Goal: Task Accomplishment & Management: Use online tool/utility

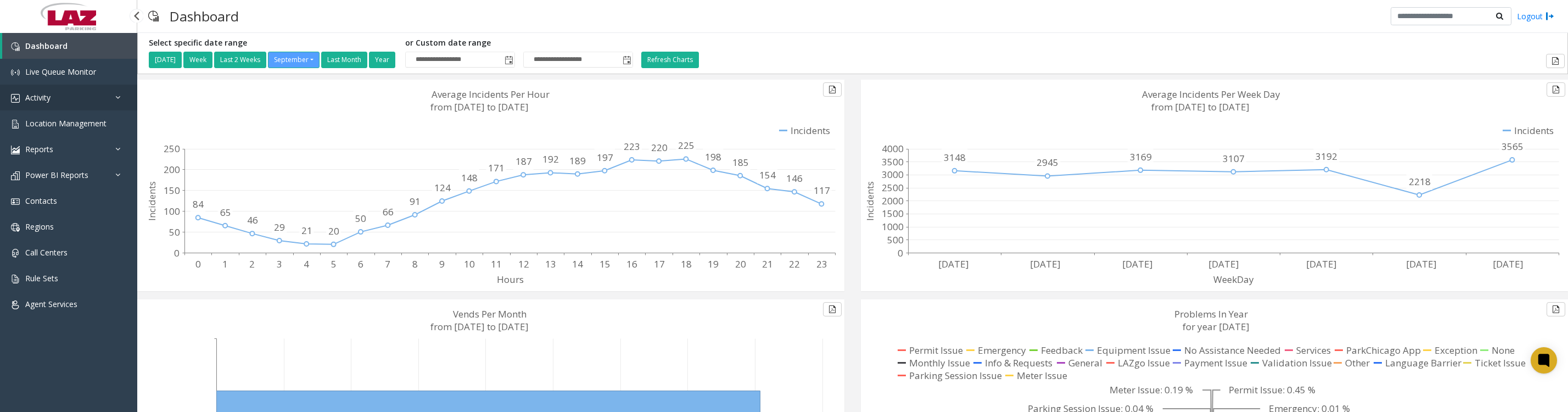
click at [68, 101] on link "Activity" at bounding box center [68, 97] width 137 height 26
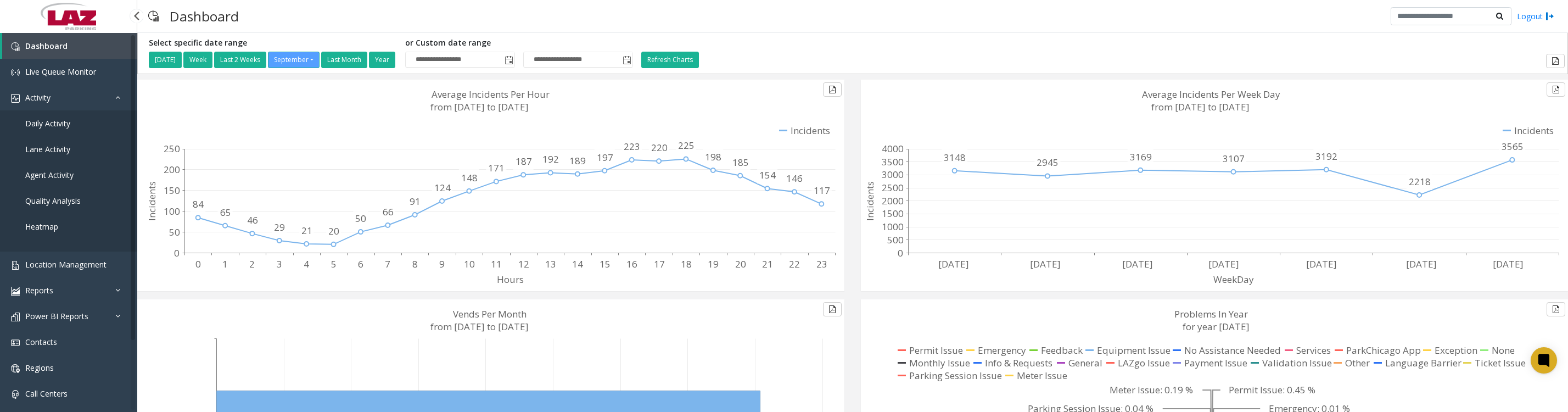
click at [48, 126] on span "Daily Activity" at bounding box center [47, 123] width 45 height 10
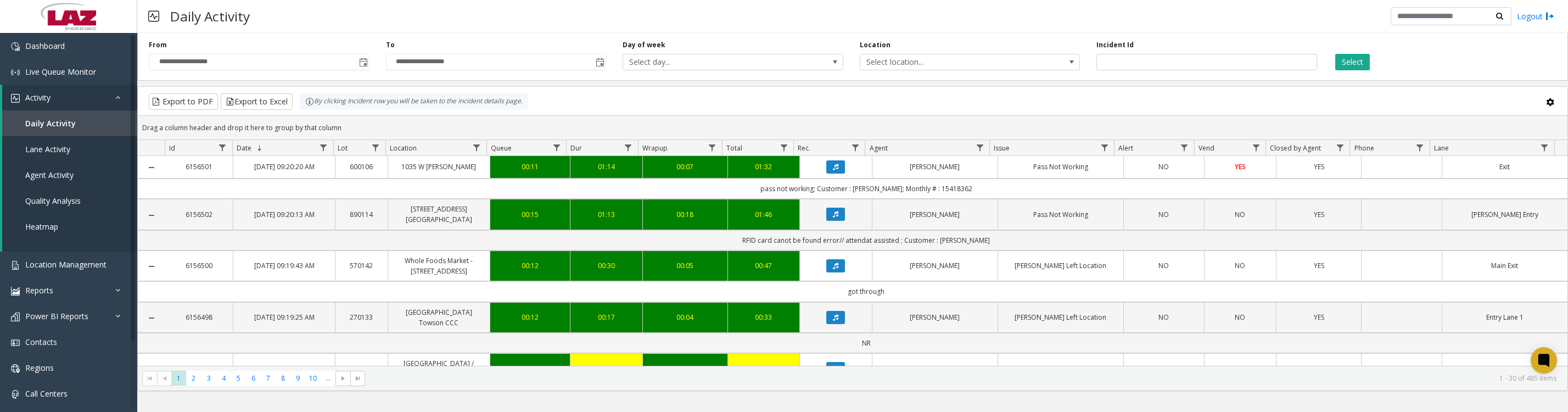
click at [1134, 50] on label "Incident Id" at bounding box center [1115, 45] width 37 height 10
click at [1145, 70] on input "number" at bounding box center [1207, 62] width 221 height 16
type input "*******"
click at [1364, 56] on button "Select" at bounding box center [1353, 62] width 35 height 16
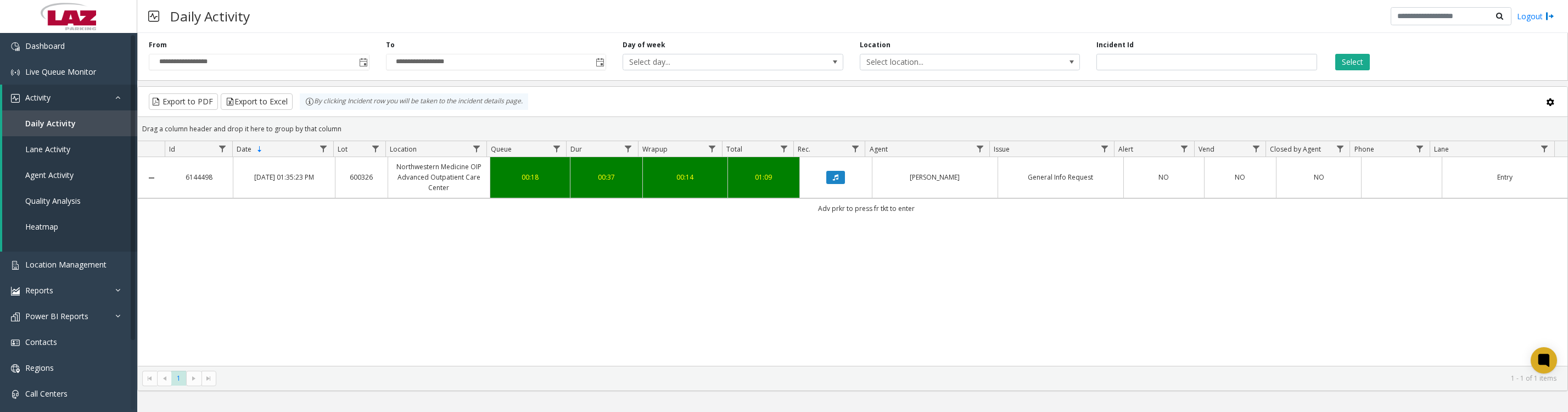
click at [833, 181] on icon "Data table" at bounding box center [835, 177] width 6 height 6
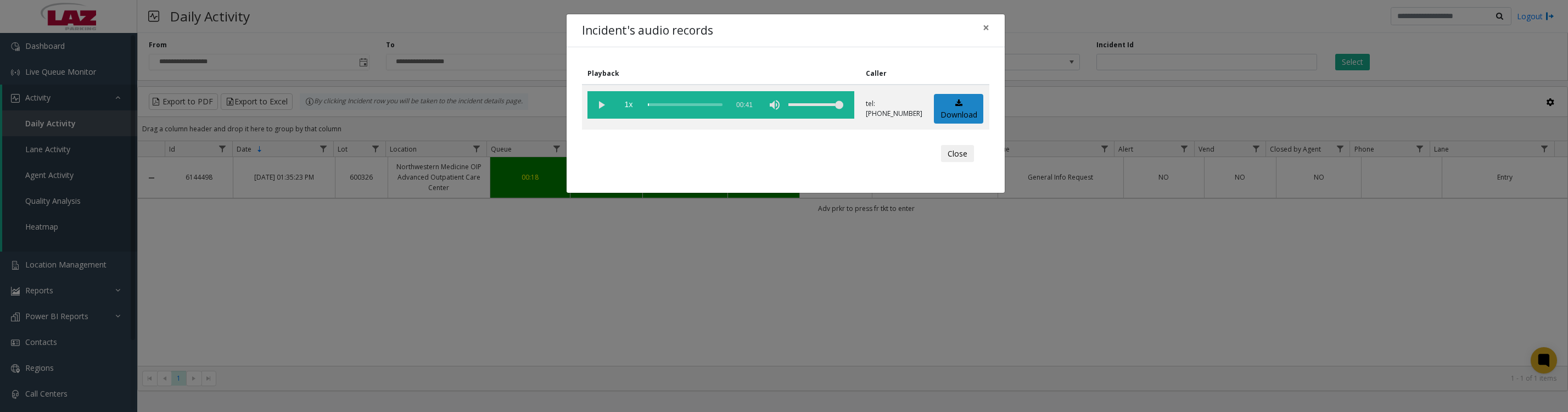
click at [594, 106] on vg-play-pause at bounding box center [601, 104] width 27 height 27
click at [599, 110] on vg-play-pause at bounding box center [601, 104] width 27 height 27
click at [952, 161] on button "Close" at bounding box center [957, 154] width 33 height 18
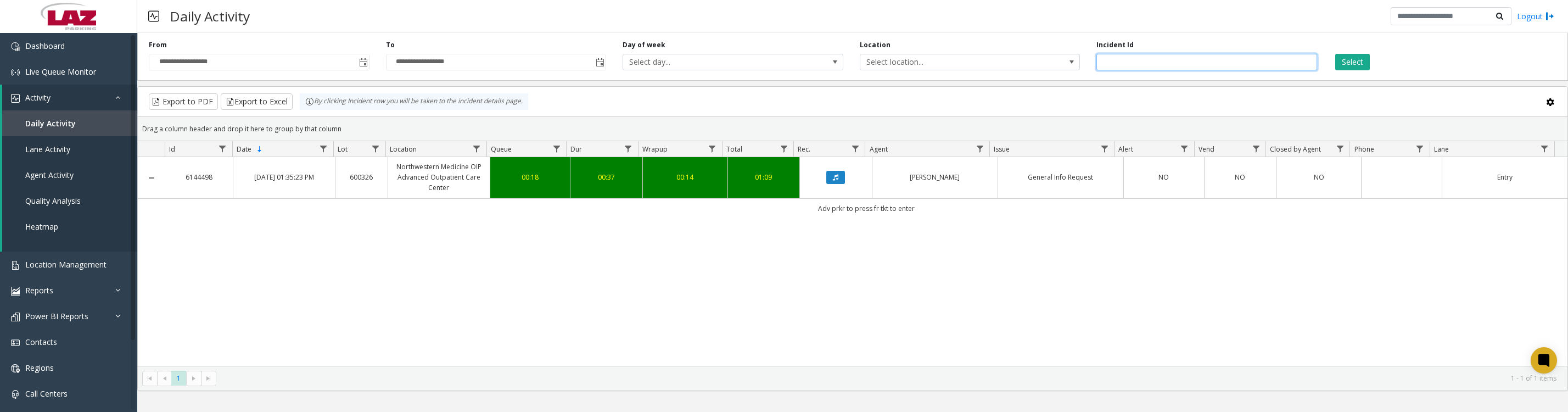
drag, startPoint x: 1228, startPoint y: 69, endPoint x: 1024, endPoint y: 74, distance: 204.1
click at [1024, 74] on div "**********" at bounding box center [853, 54] width 1431 height 52
click at [30, 269] on span "Location Management" at bounding box center [66, 265] width 81 height 10
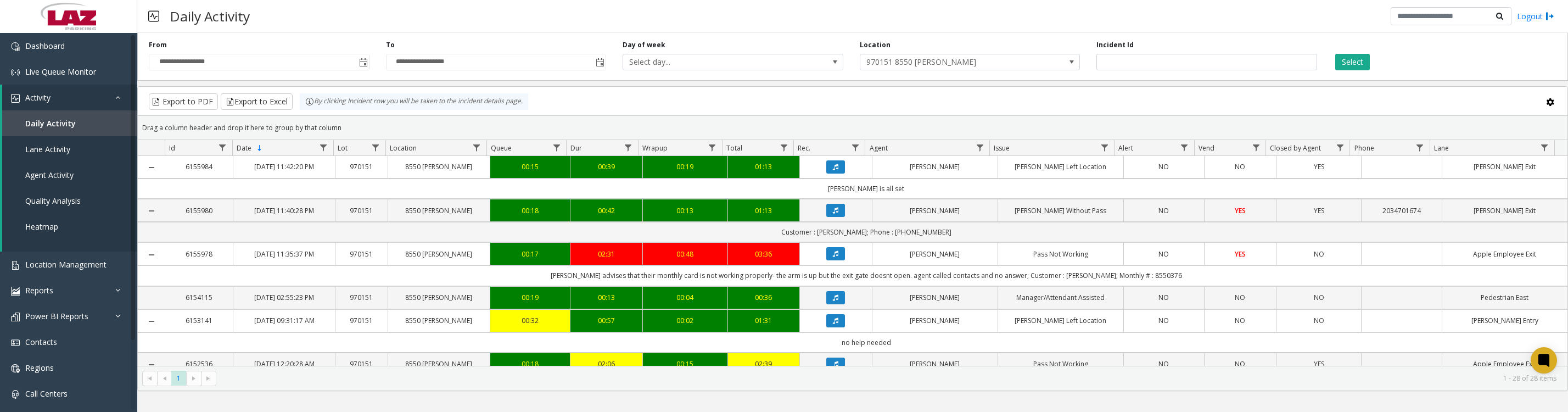
click at [833, 257] on icon "Data table" at bounding box center [835, 254] width 6 height 6
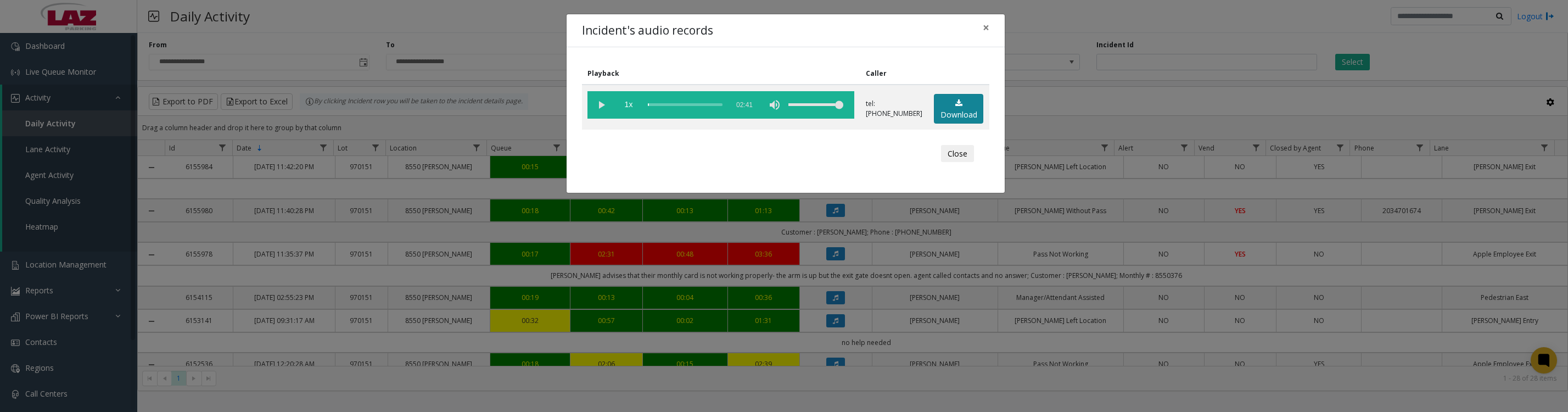
click at [941, 116] on link "Download" at bounding box center [959, 109] width 49 height 30
click at [606, 108] on vg-play-pause at bounding box center [601, 104] width 27 height 27
click at [956, 163] on button "Close" at bounding box center [957, 154] width 33 height 18
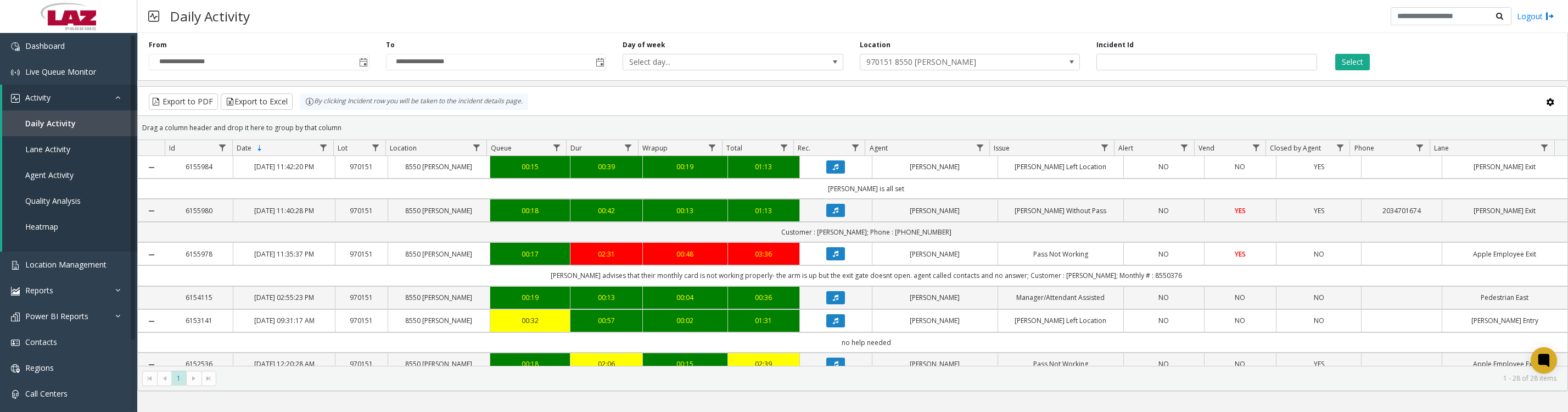
click at [1017, 70] on span "970151 8550 [PERSON_NAME]" at bounding box center [949, 62] width 176 height 15
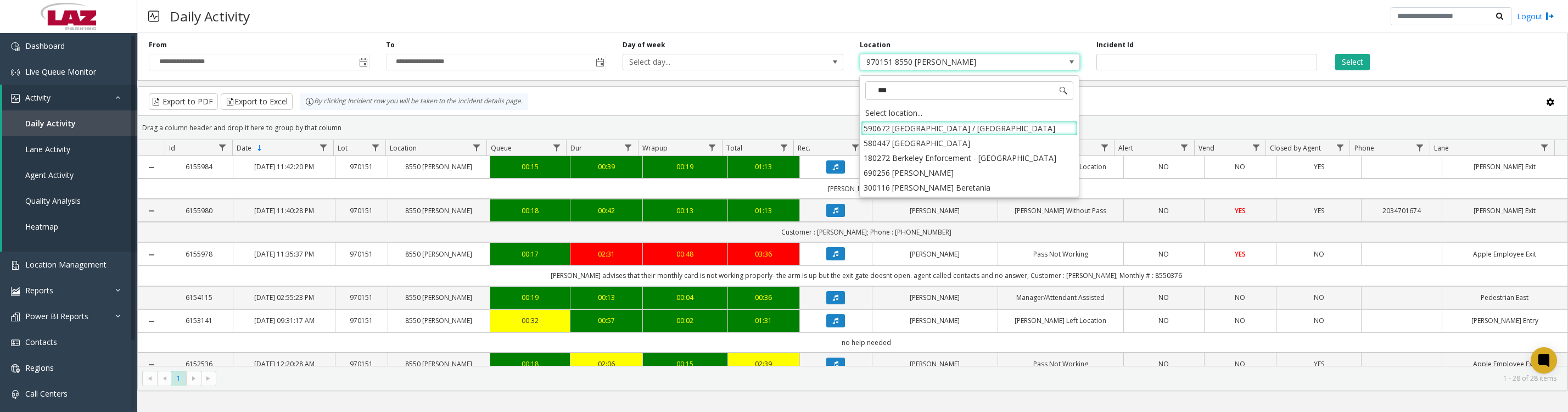
type input "****"
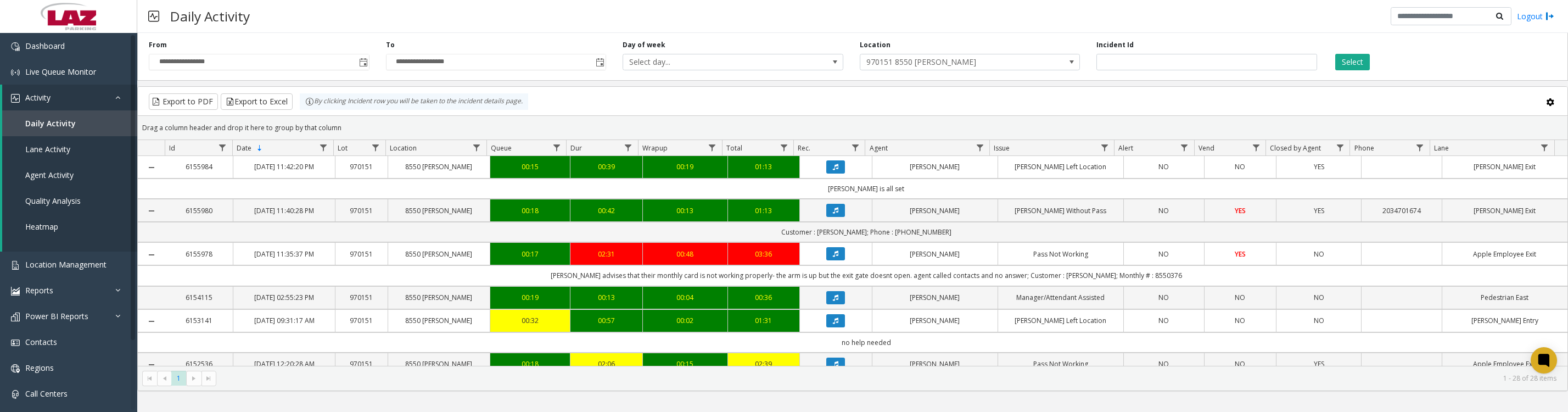
click at [954, 58] on span "970151 8550 [PERSON_NAME]" at bounding box center [949, 62] width 176 height 15
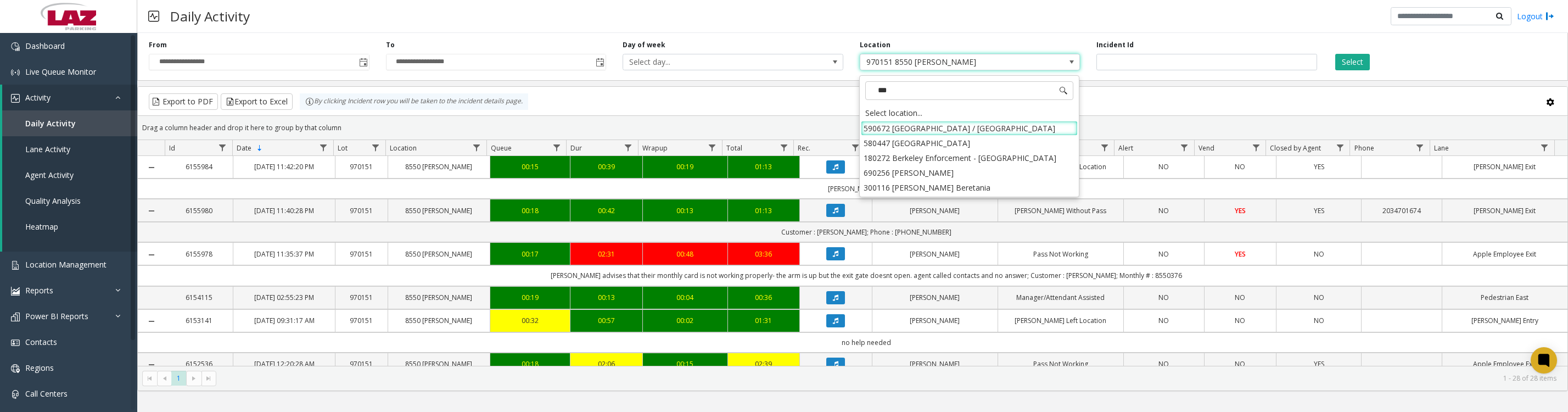
type input "****"
click at [870, 123] on li "180272 Berkeley Enforcement - Passport" at bounding box center [969, 128] width 217 height 15
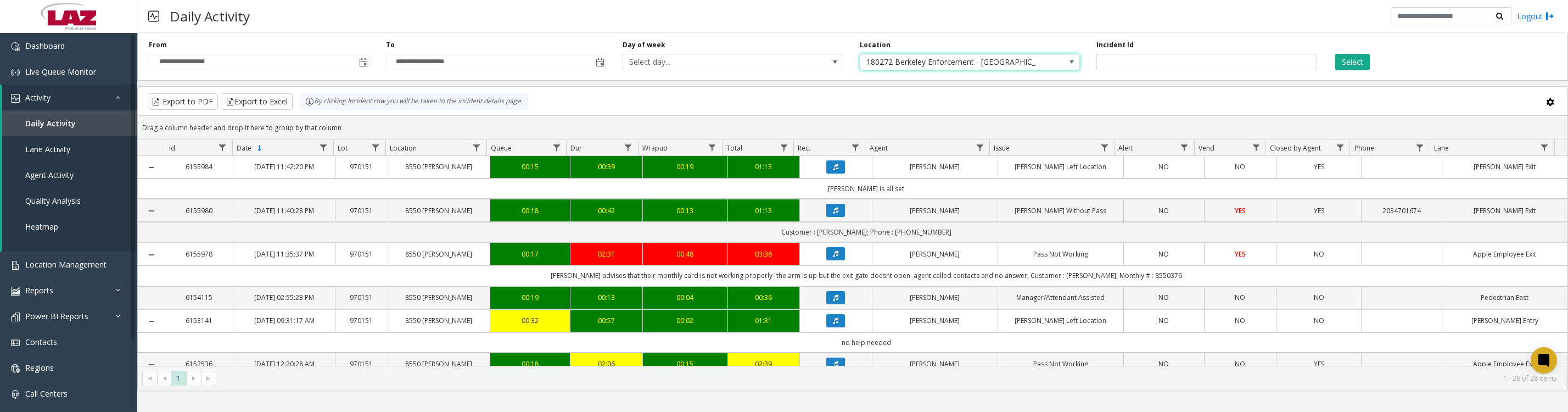
click at [1352, 63] on button "Select" at bounding box center [1353, 62] width 35 height 16
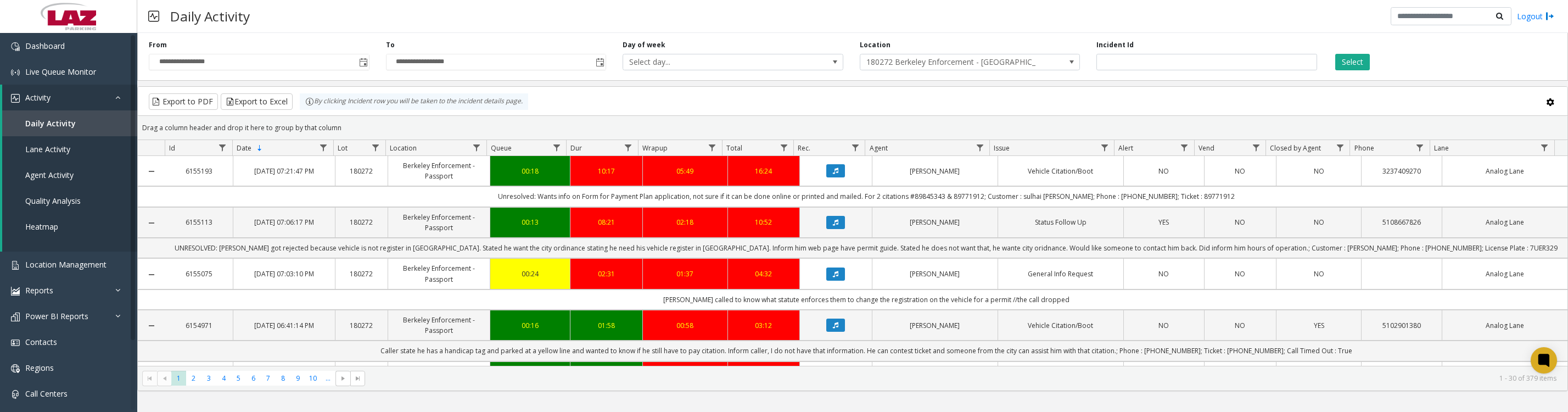
click at [978, 152] on span "Data table" at bounding box center [980, 147] width 9 height 9
click at [1005, 201] on input "Agent Filter" at bounding box center [1028, 201] width 94 height 19
type input "*****"
click button "Filter" at bounding box center [1051, 303] width 45 height 24
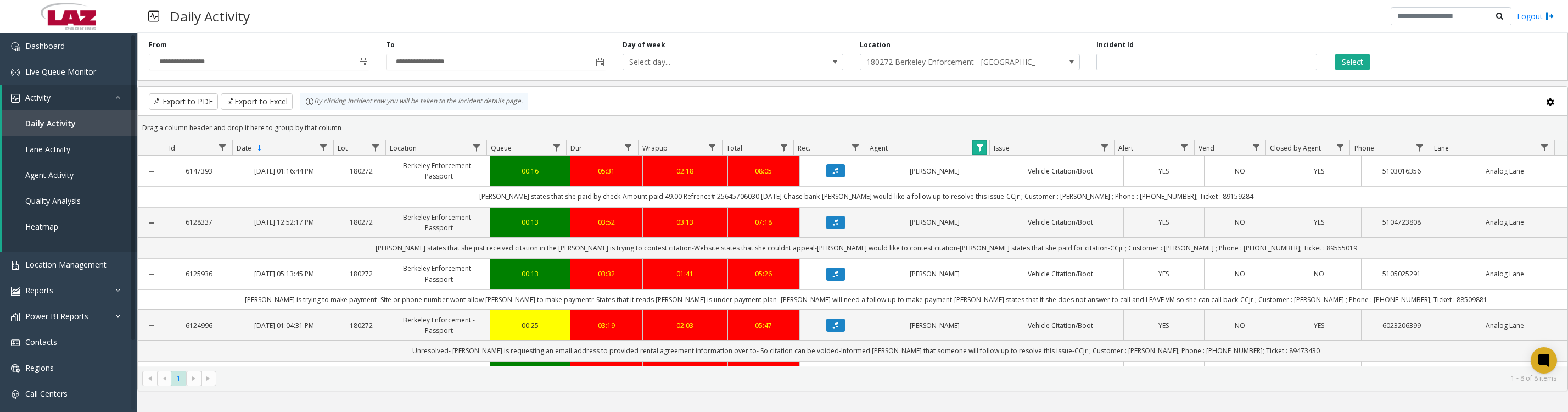
scroll to position [309, 0]
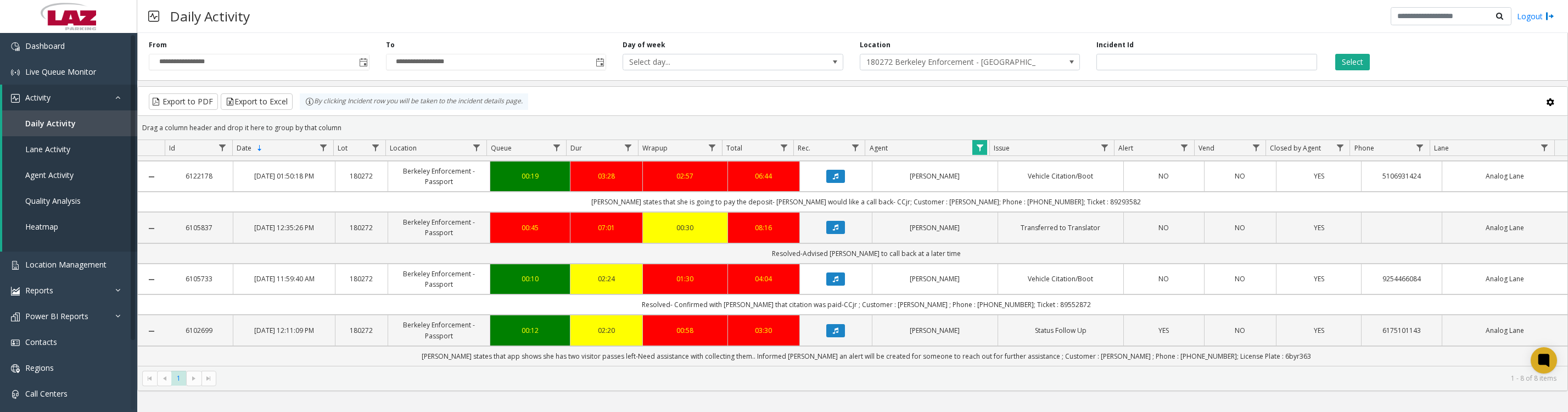
click at [1074, 65] on span at bounding box center [1072, 62] width 9 height 9
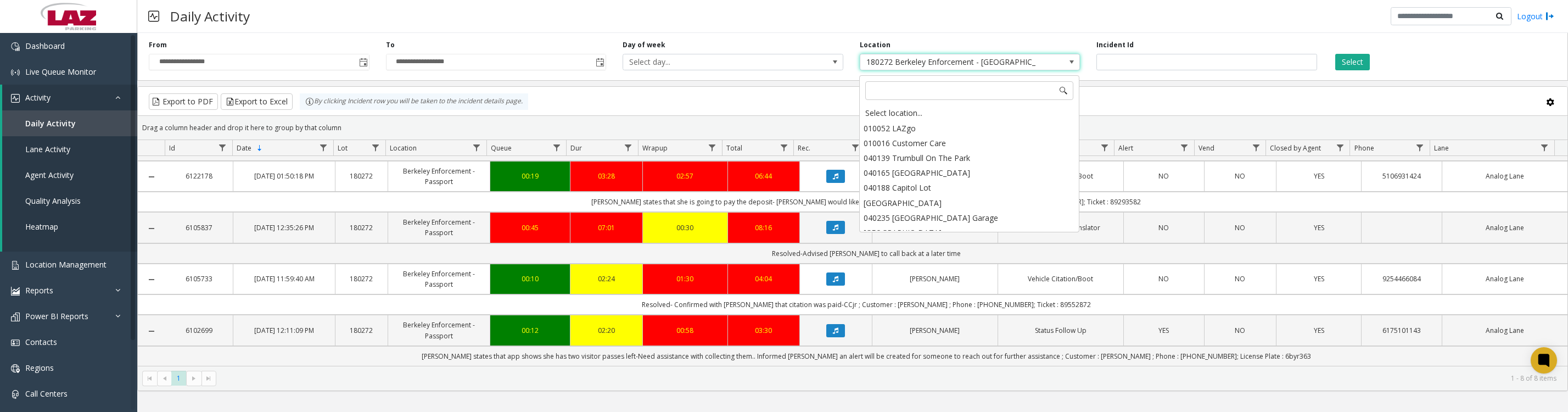
scroll to position [6134, 0]
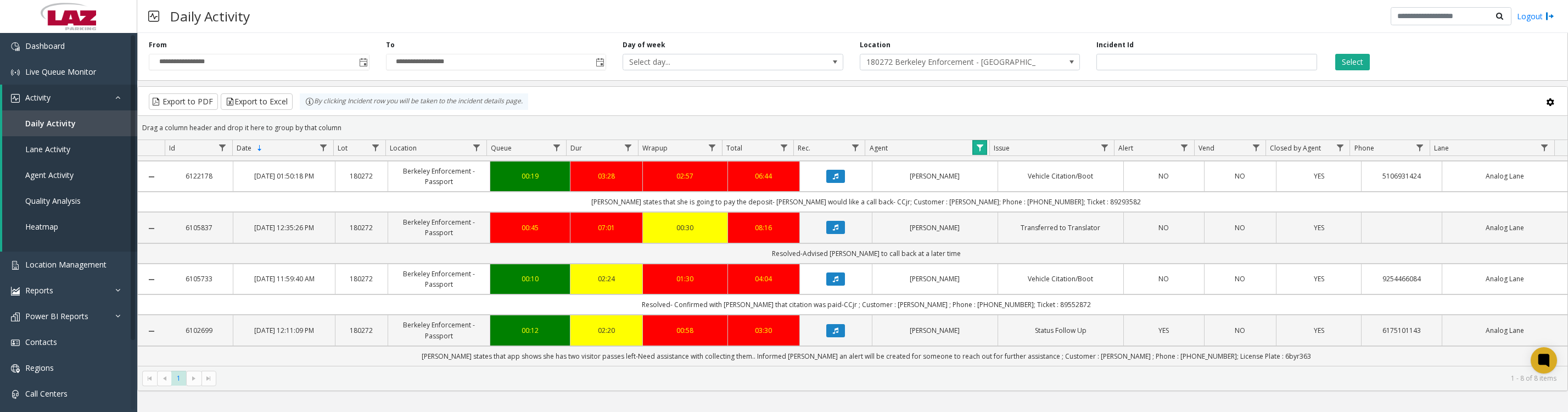
click at [983, 155] on link "Data table" at bounding box center [980, 147] width 15 height 15
click at [1002, 297] on button "Clear" at bounding box center [1003, 303] width 45 height 24
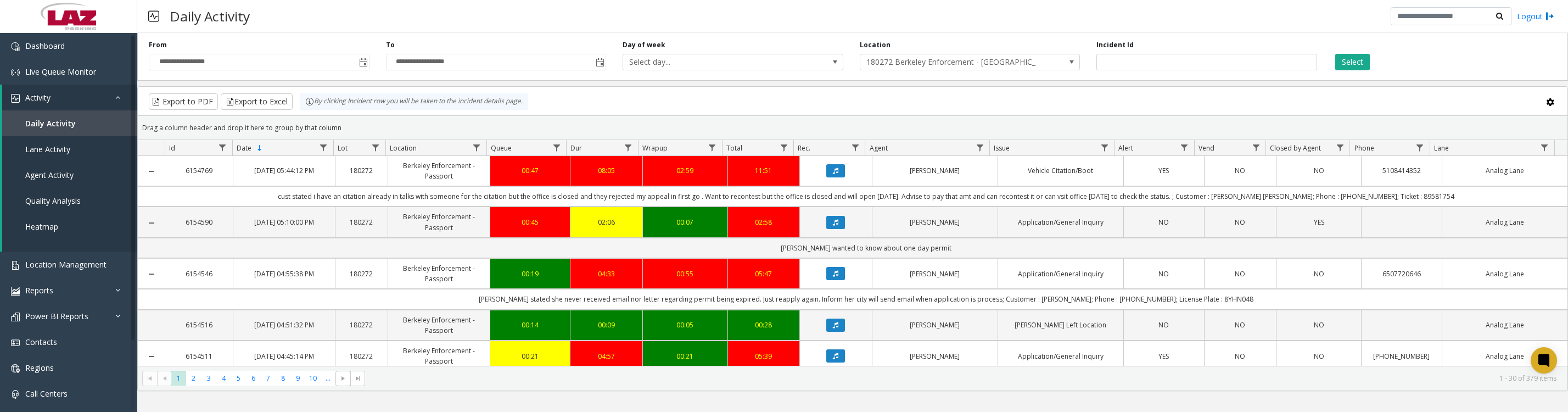
click at [1057, 66] on span "180272 Berkeley Enforcement - Passport" at bounding box center [970, 62] width 221 height 16
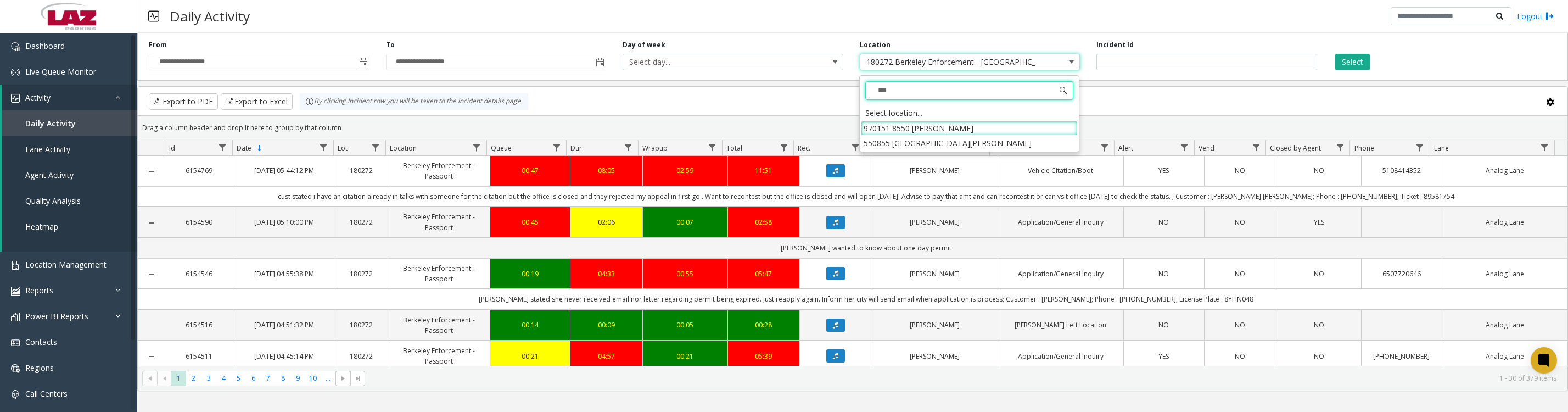
type input "****"
click at [880, 131] on li "970151 8550 [PERSON_NAME]" at bounding box center [969, 128] width 217 height 15
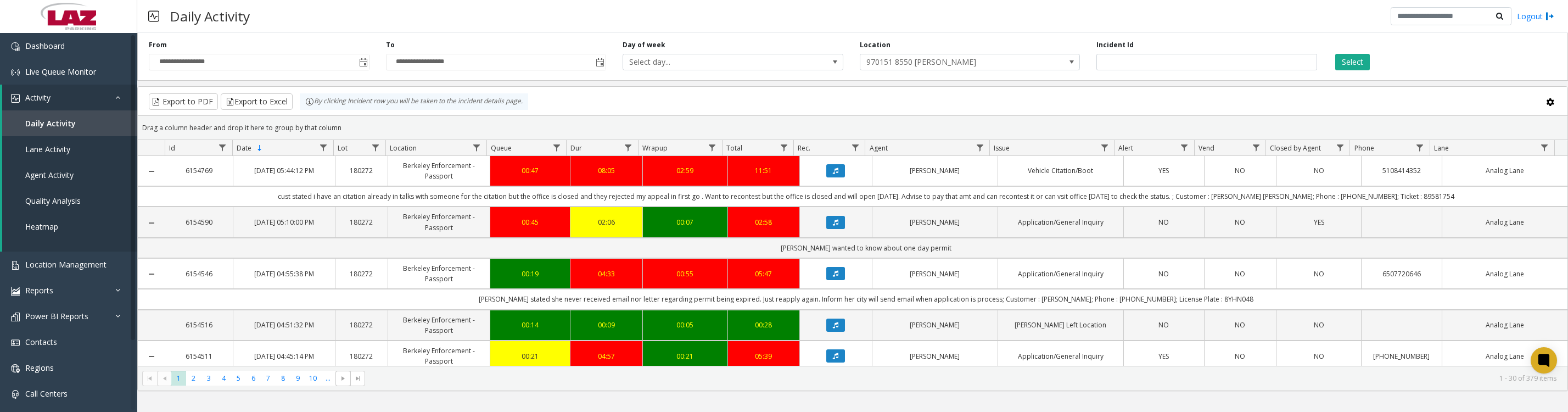
click at [1368, 68] on button "Select" at bounding box center [1353, 62] width 35 height 16
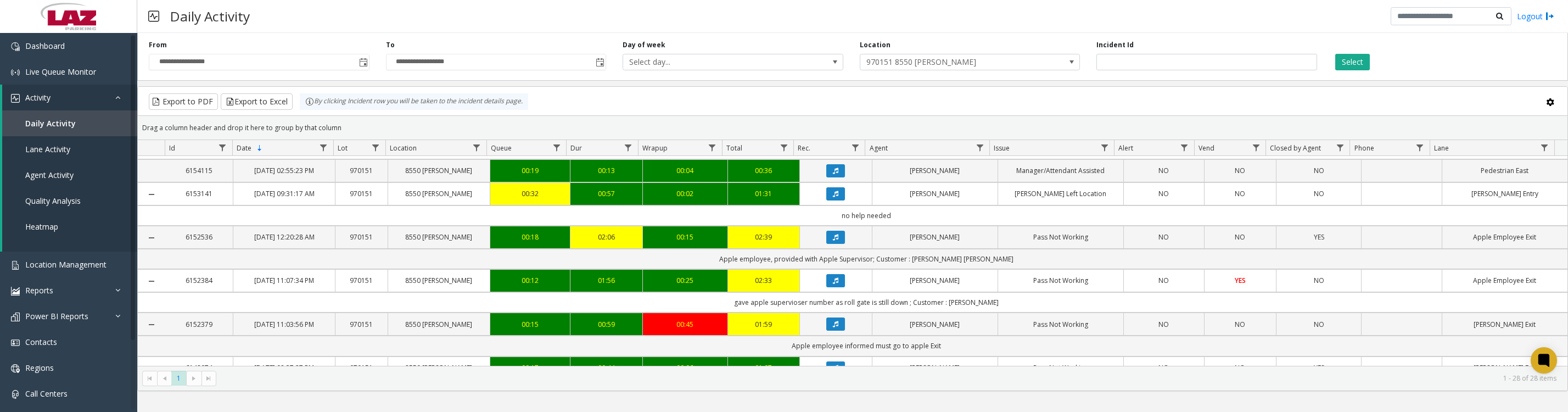
scroll to position [137, 0]
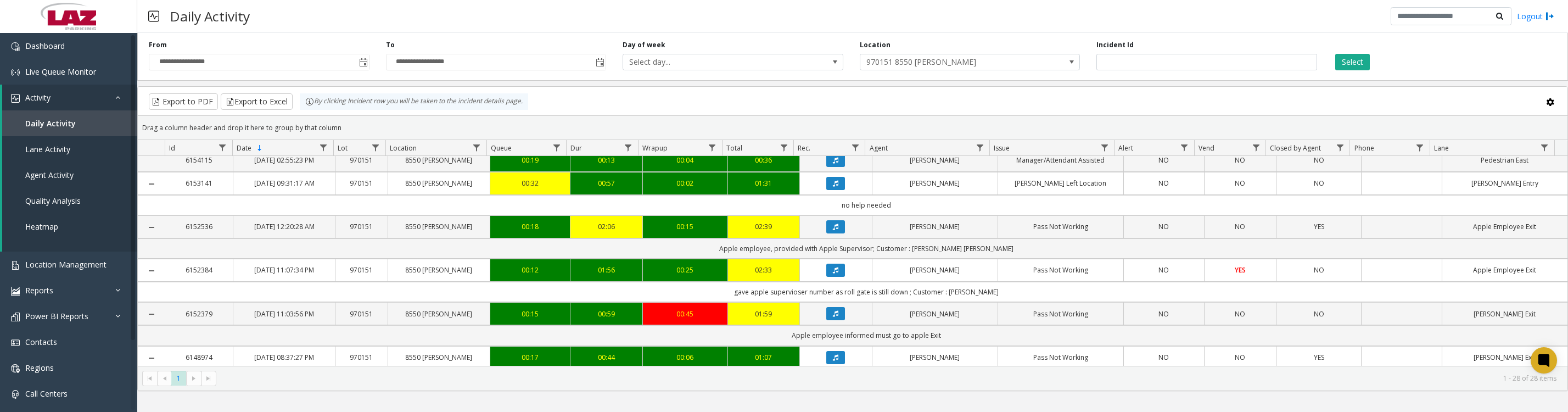
click at [833, 230] on icon "Data table" at bounding box center [835, 227] width 6 height 6
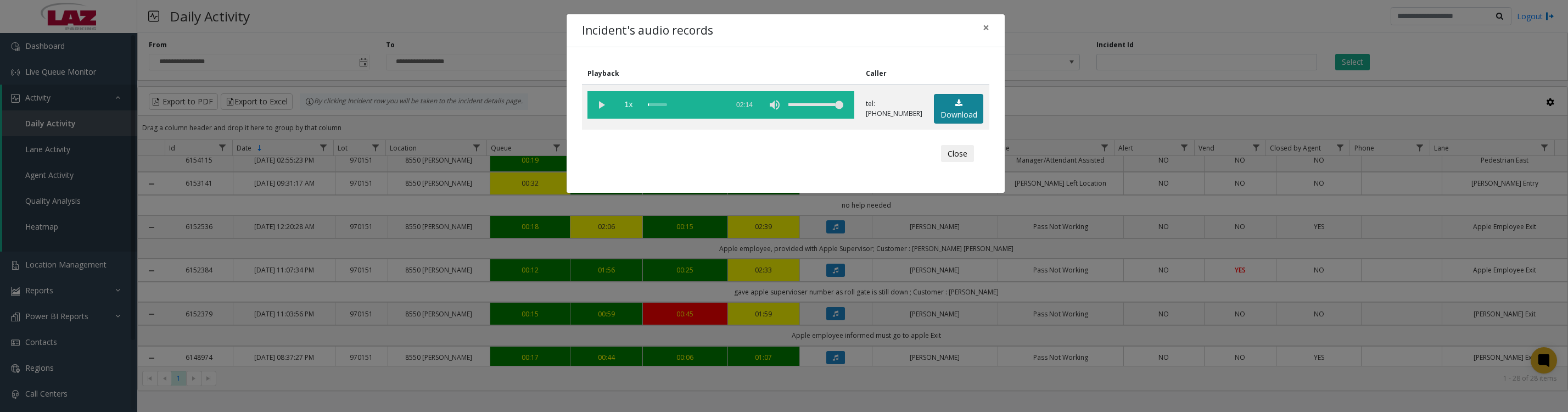
click at [957, 114] on link "Download" at bounding box center [959, 109] width 49 height 30
click at [602, 102] on vg-play-pause at bounding box center [601, 104] width 27 height 27
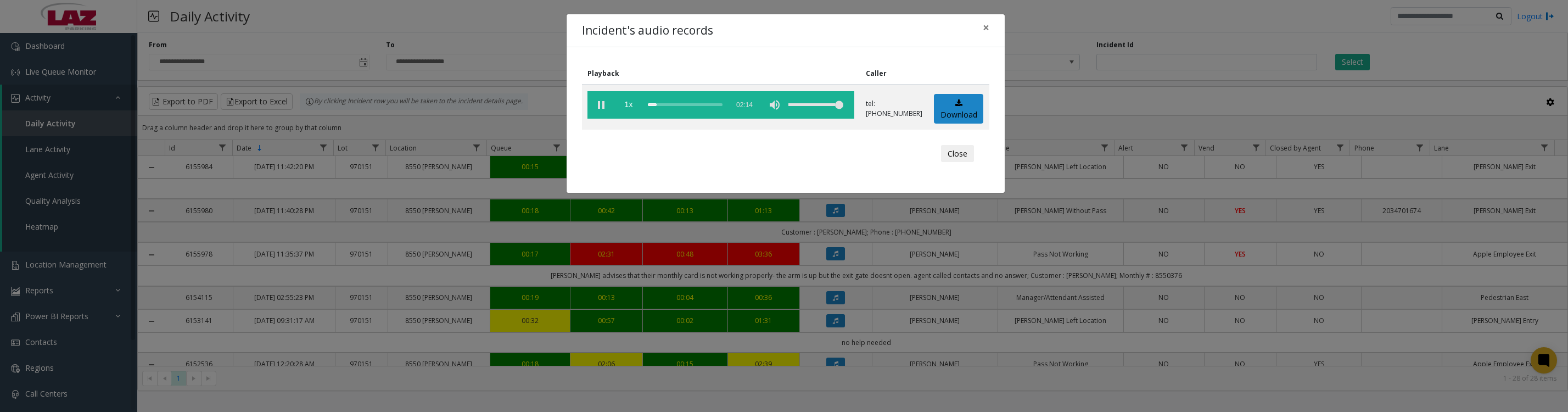
scroll to position [137, 0]
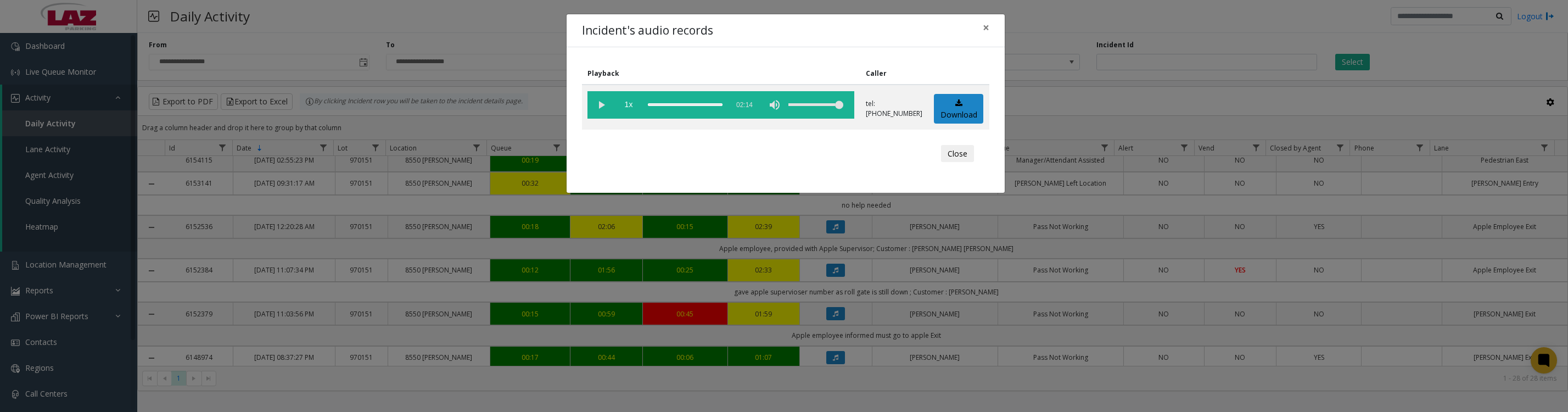
click at [601, 107] on vg-play-pause at bounding box center [601, 104] width 27 height 27
click at [949, 163] on button "Close" at bounding box center [957, 154] width 33 height 18
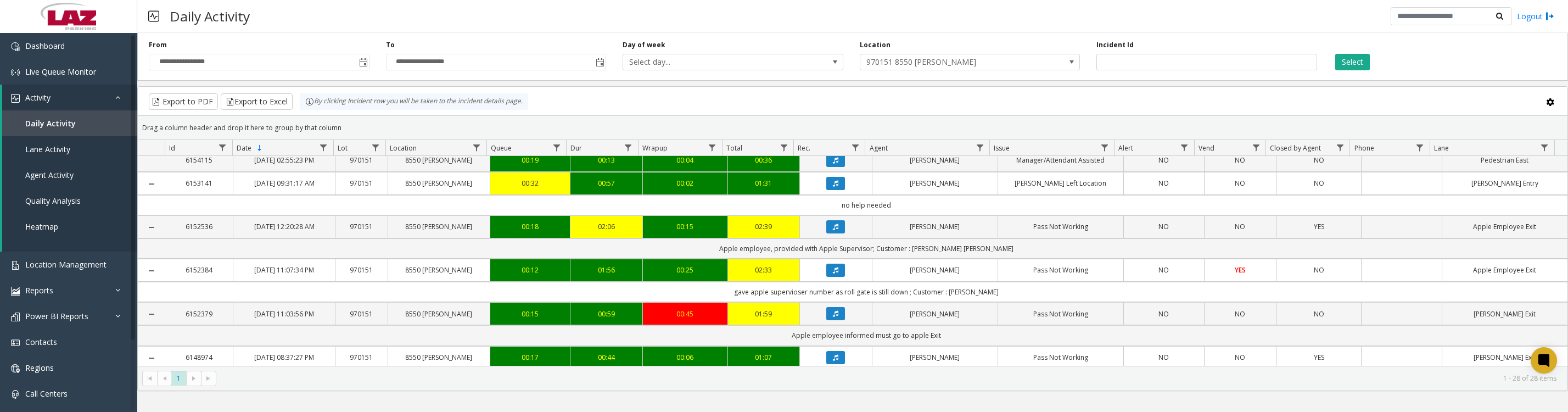
click at [833, 273] on icon "Data table" at bounding box center [835, 270] width 6 height 6
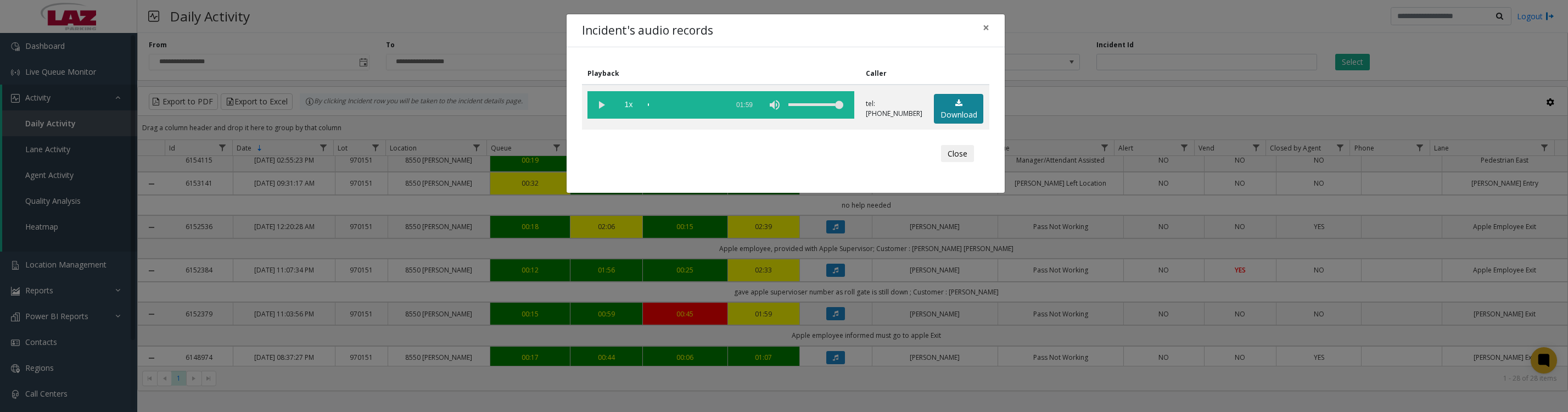
click at [951, 117] on link "Download" at bounding box center [959, 109] width 49 height 30
click at [600, 109] on vg-play-pause at bounding box center [601, 104] width 27 height 27
click at [957, 163] on button "Close" at bounding box center [957, 154] width 33 height 18
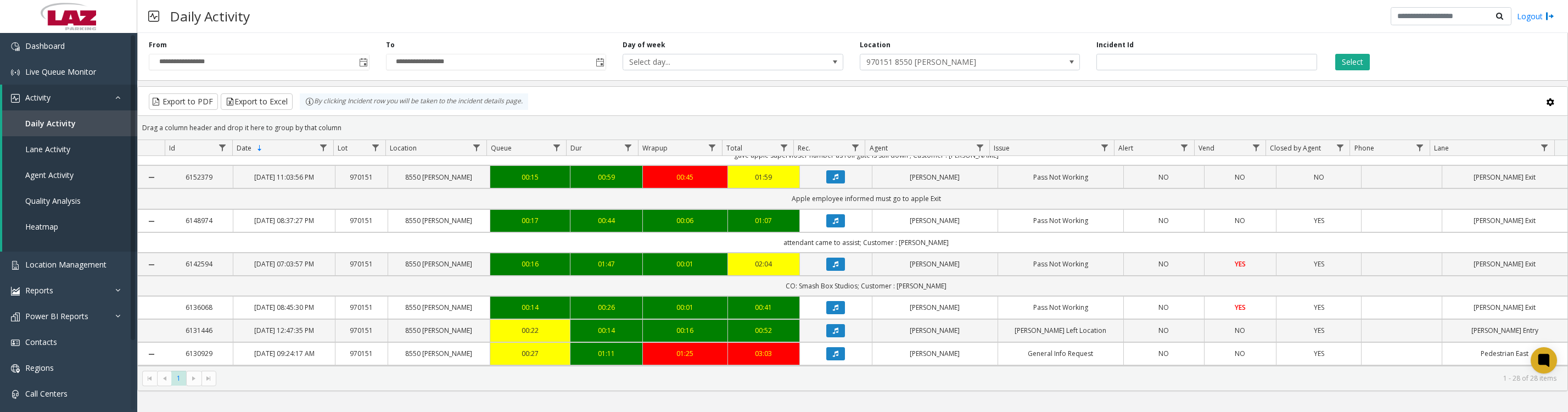
scroll to position [412, 0]
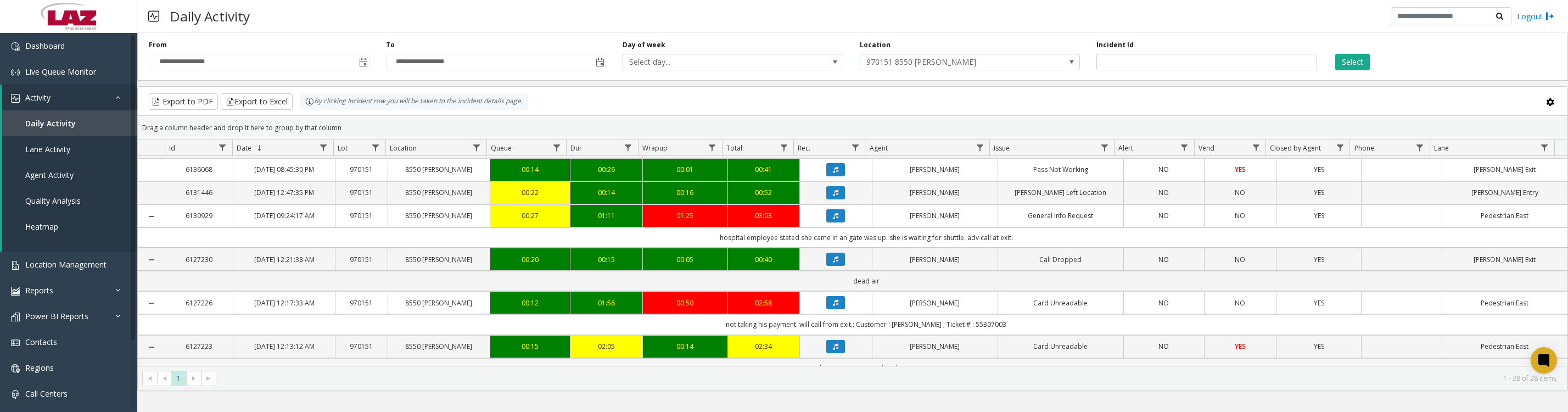
click at [833, 130] on icon "Data table" at bounding box center [835, 126] width 6 height 6
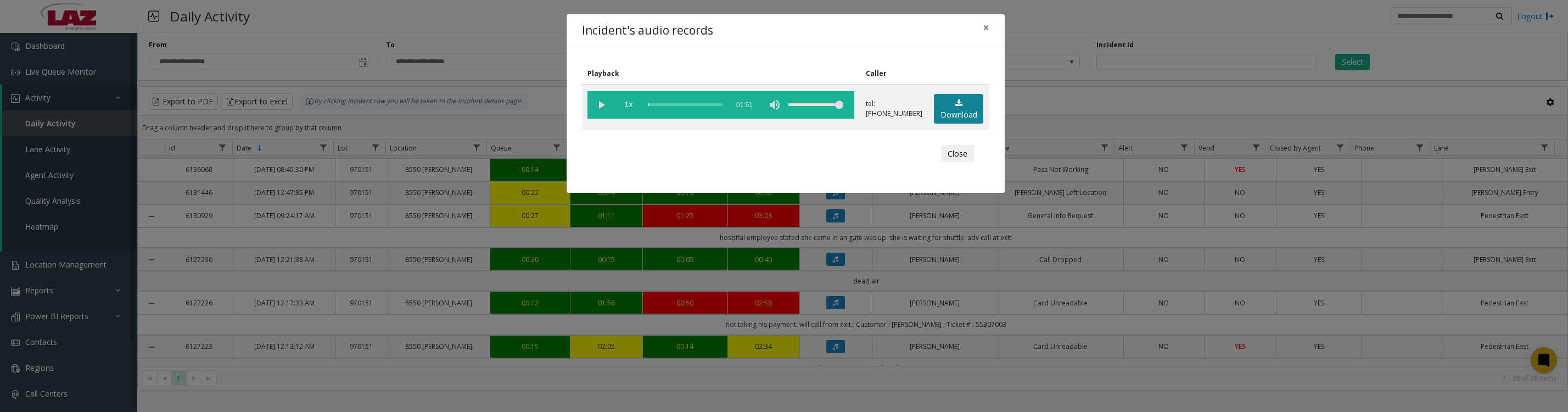
click at [964, 118] on link "Download" at bounding box center [959, 109] width 49 height 30
